Goal: Information Seeking & Learning: Check status

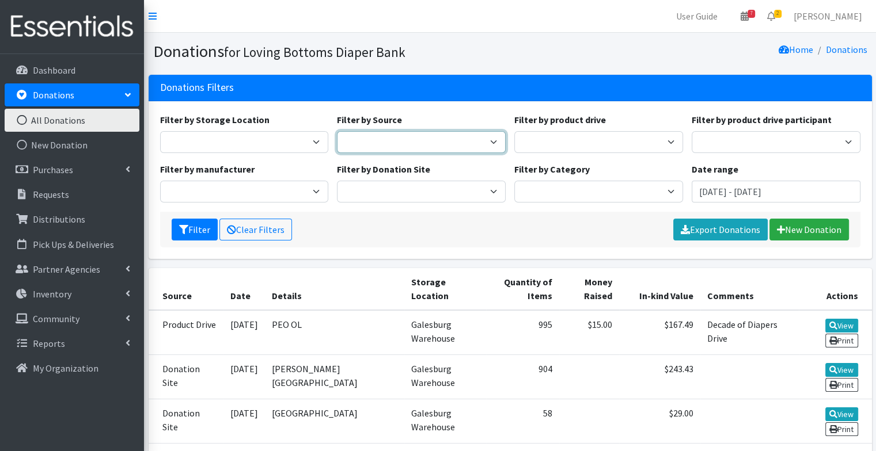
click at [378, 147] on select "Donation Site Manufacturer Product Drive" at bounding box center [421, 142] width 169 height 22
select select "Manufacturer"
click at [337, 131] on select "Donation Site Manufacturer Product Drive" at bounding box center [421, 142] width 169 height 22
click at [203, 229] on button "Filter" at bounding box center [195, 230] width 46 height 22
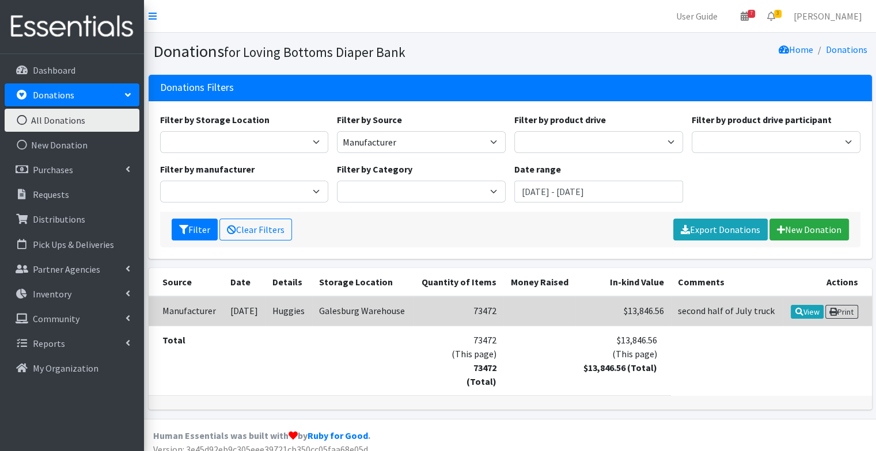
click at [501, 309] on td "73472" at bounding box center [458, 311] width 90 height 30
click at [798, 308] on icon at bounding box center [798, 312] width 8 height 8
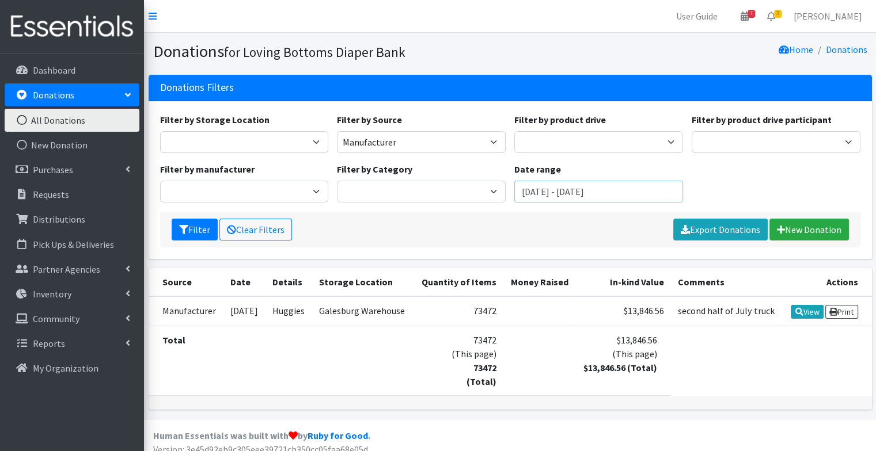
click at [572, 186] on input "[DATE] - [DATE]" at bounding box center [598, 192] width 169 height 22
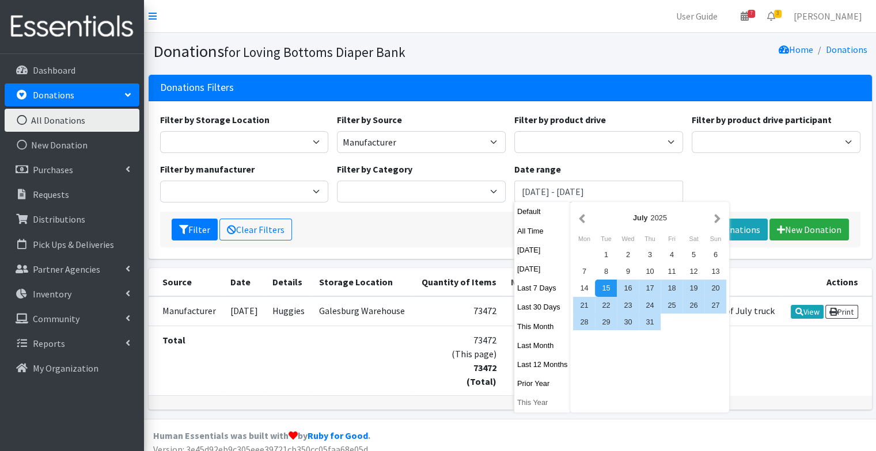
click at [536, 399] on button "This Year" at bounding box center [542, 402] width 56 height 17
type input "January 1, 2025 - December 31, 2025"
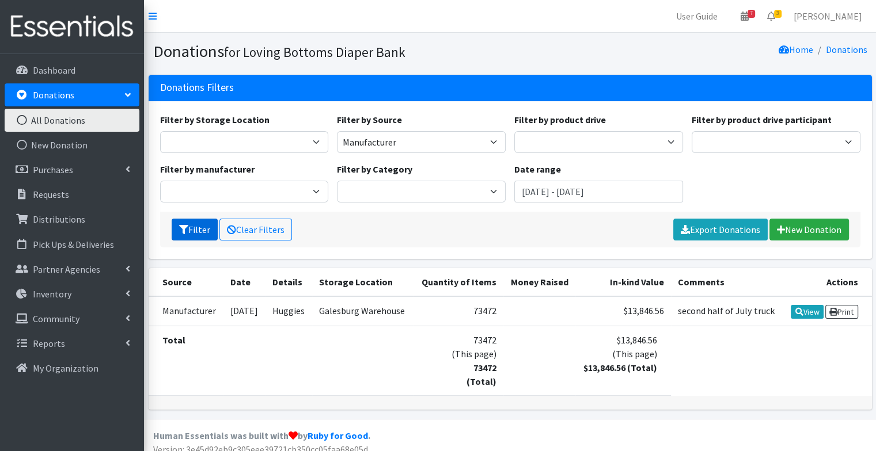
click at [196, 235] on button "Filter" at bounding box center [195, 230] width 46 height 22
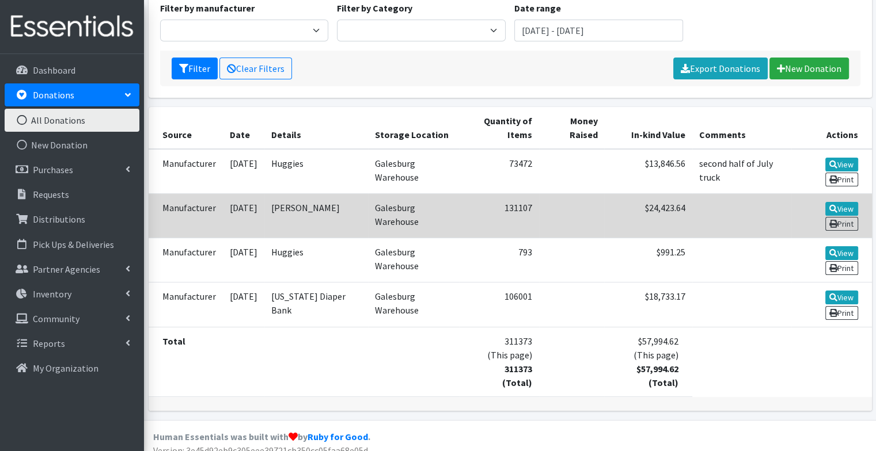
scroll to position [169, 0]
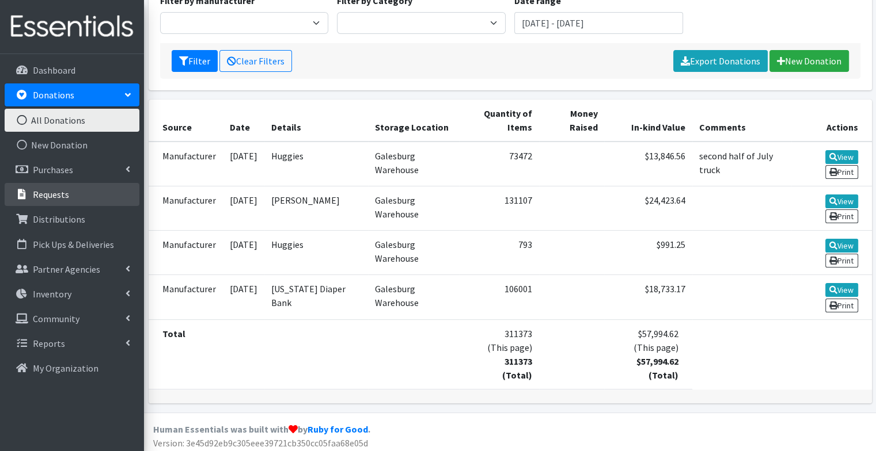
click at [78, 188] on link "Requests" at bounding box center [72, 194] width 135 height 23
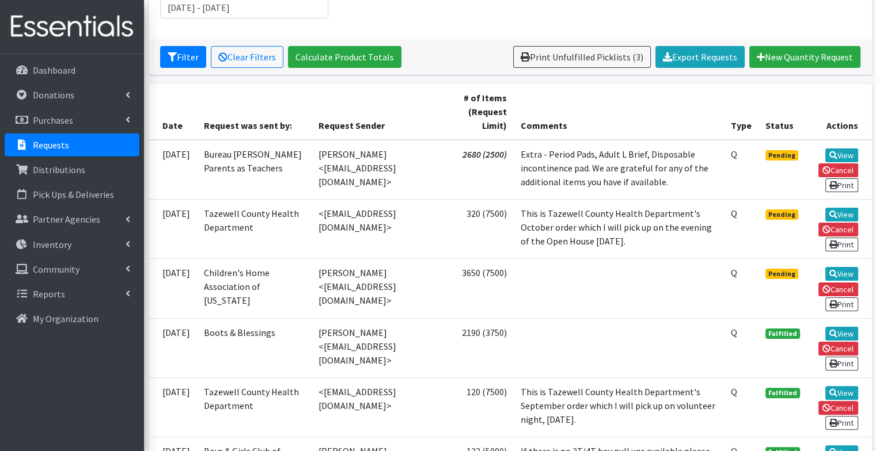
scroll to position [185, 0]
